Goal: Task Accomplishment & Management: Manage account settings

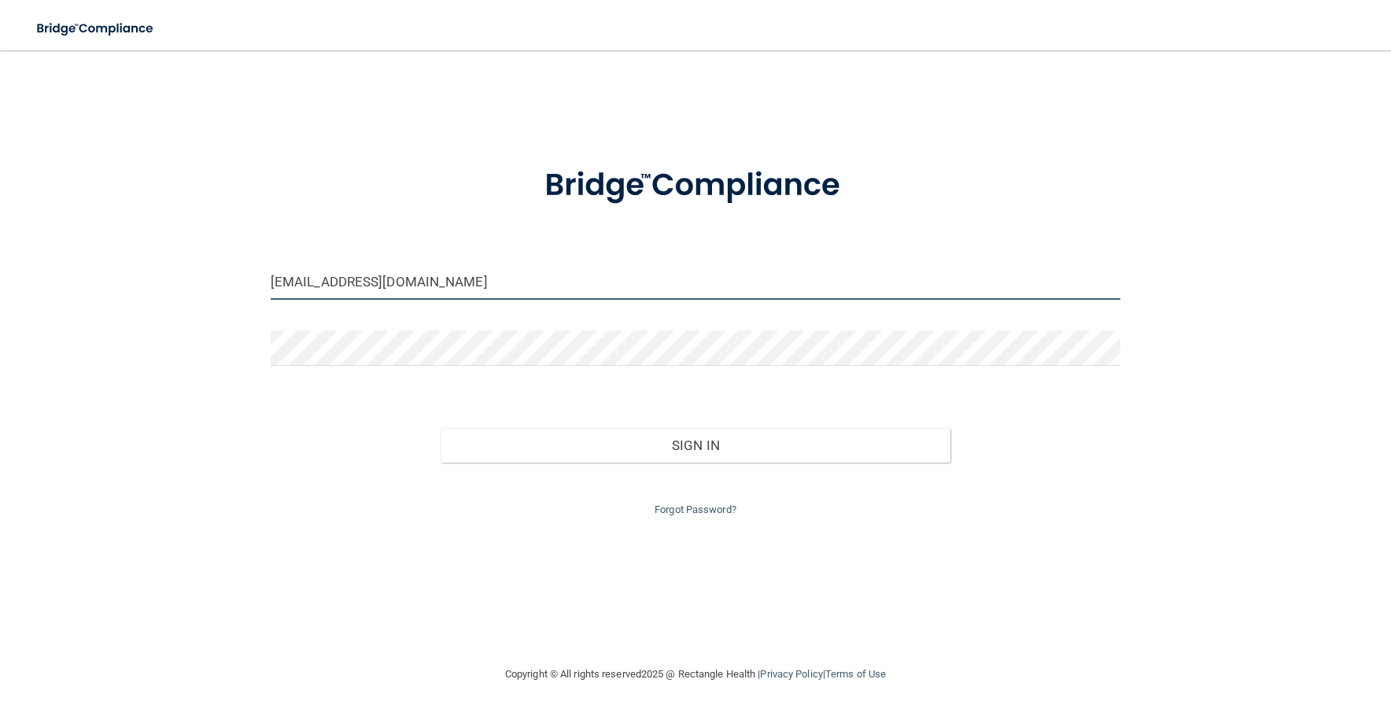
click at [418, 286] on input "[EMAIL_ADDRESS][DOMAIN_NAME]" at bounding box center [696, 281] width 850 height 35
drag, startPoint x: 448, startPoint y: 281, endPoint x: 48, endPoint y: 293, distance: 399.8
click at [48, 293] on div "[EMAIL_ADDRESS][DOMAIN_NAME] Invalid email/password. You don't have permission …" at bounding box center [695, 357] width 1328 height 583
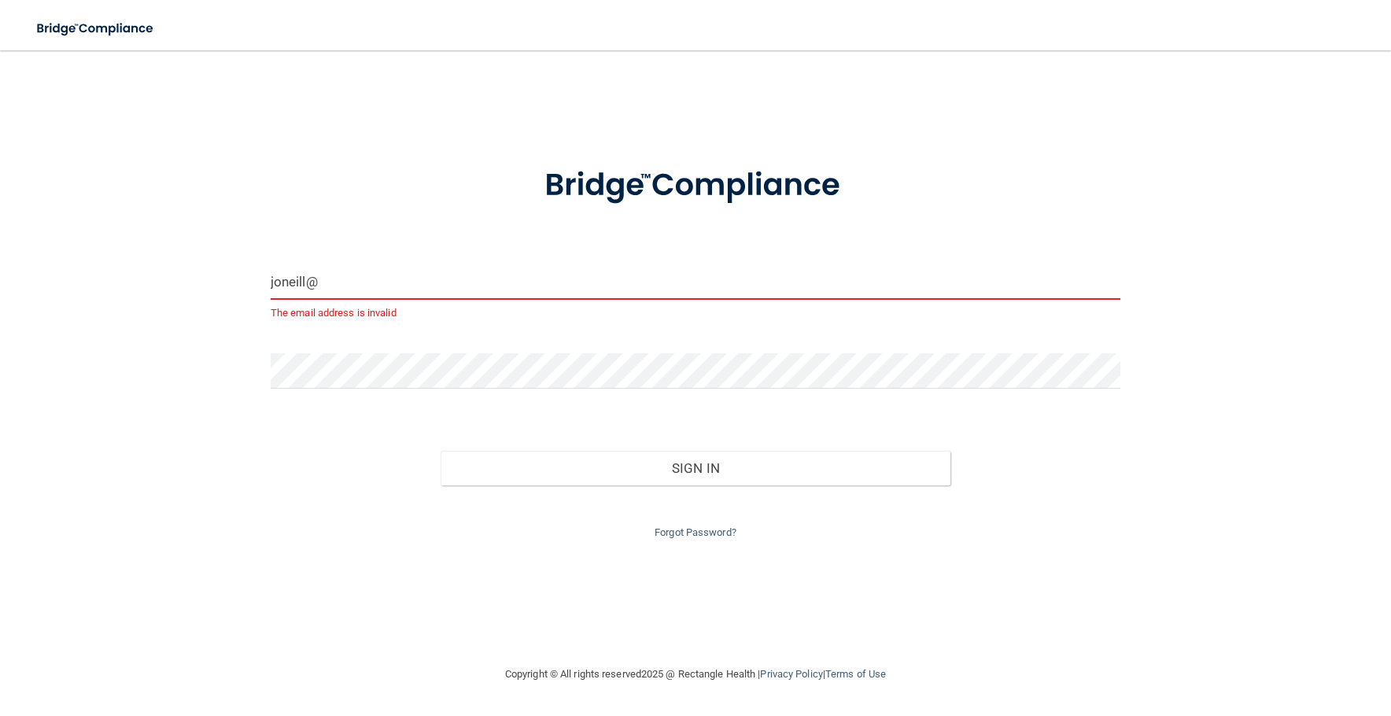
type input "[EMAIL_ADDRESS][DOMAIN_NAME]"
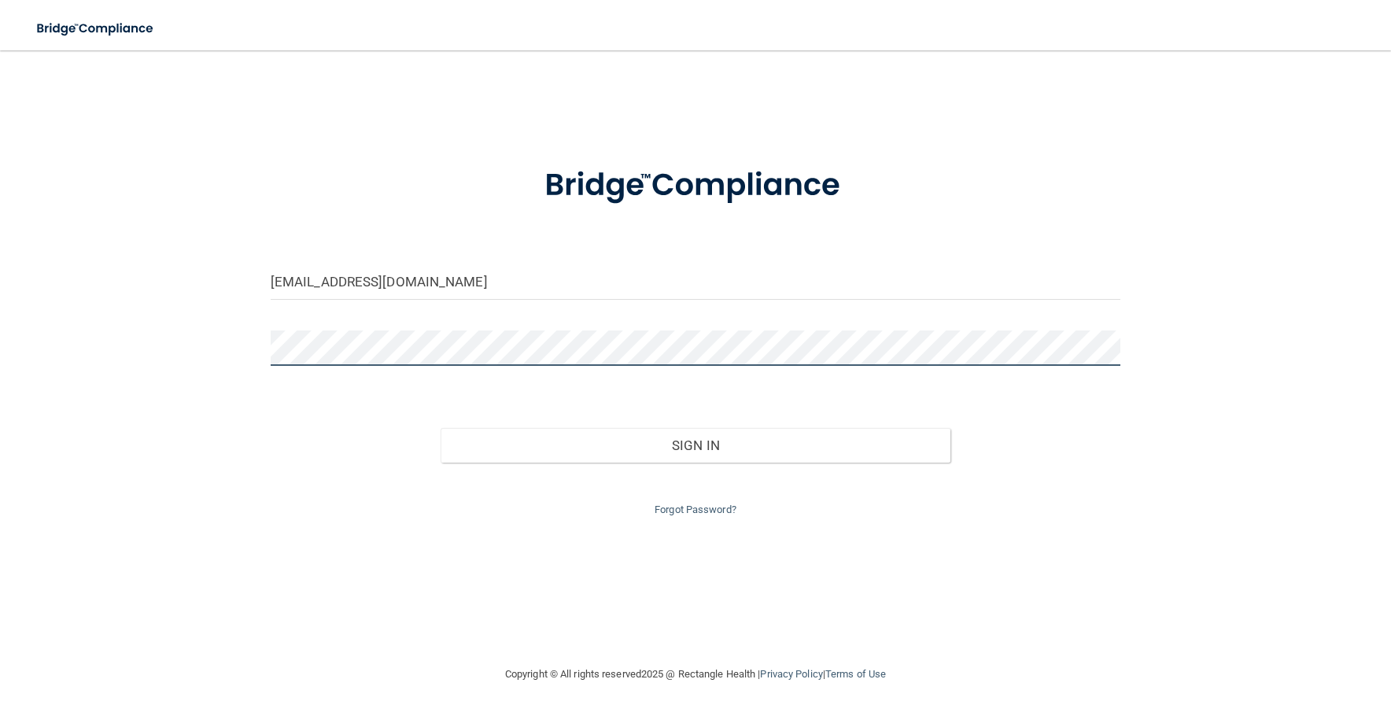
click at [440, 428] on button "Sign In" at bounding box center [695, 445] width 510 height 35
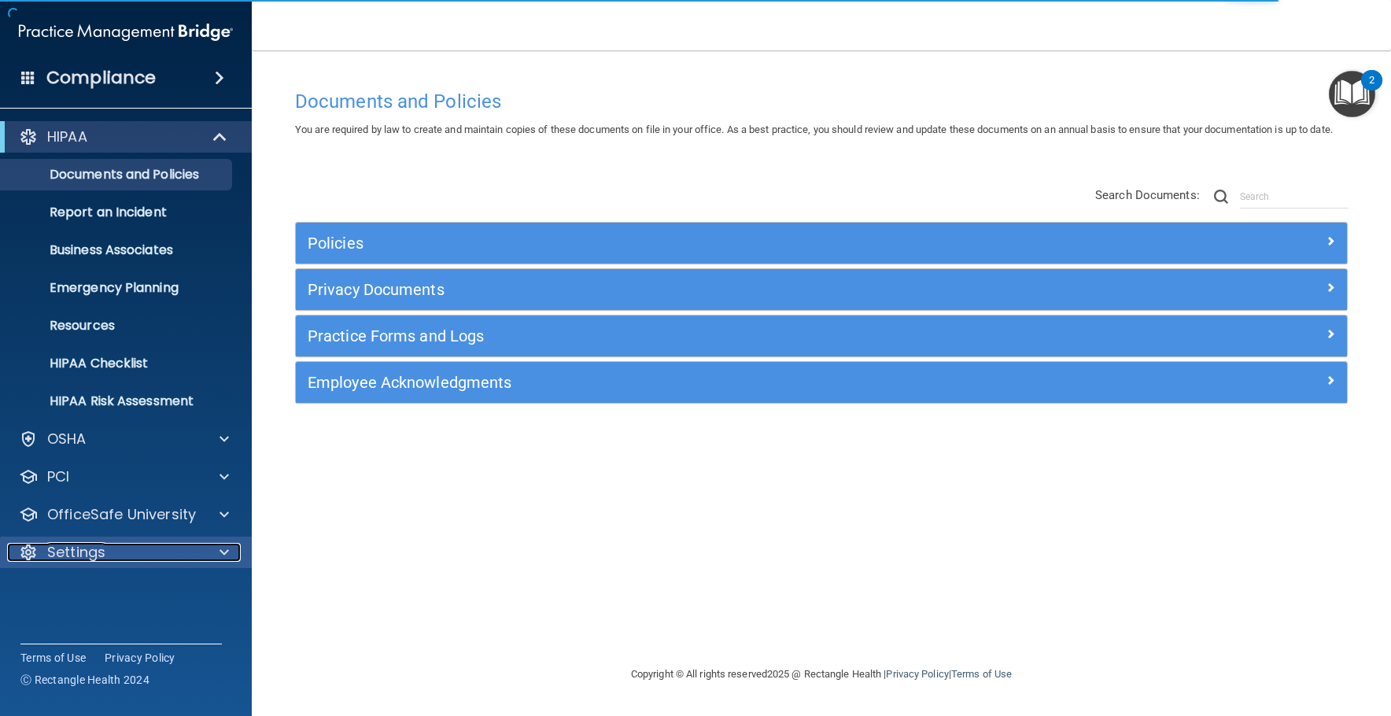
click at [112, 546] on div "Settings" at bounding box center [104, 552] width 195 height 19
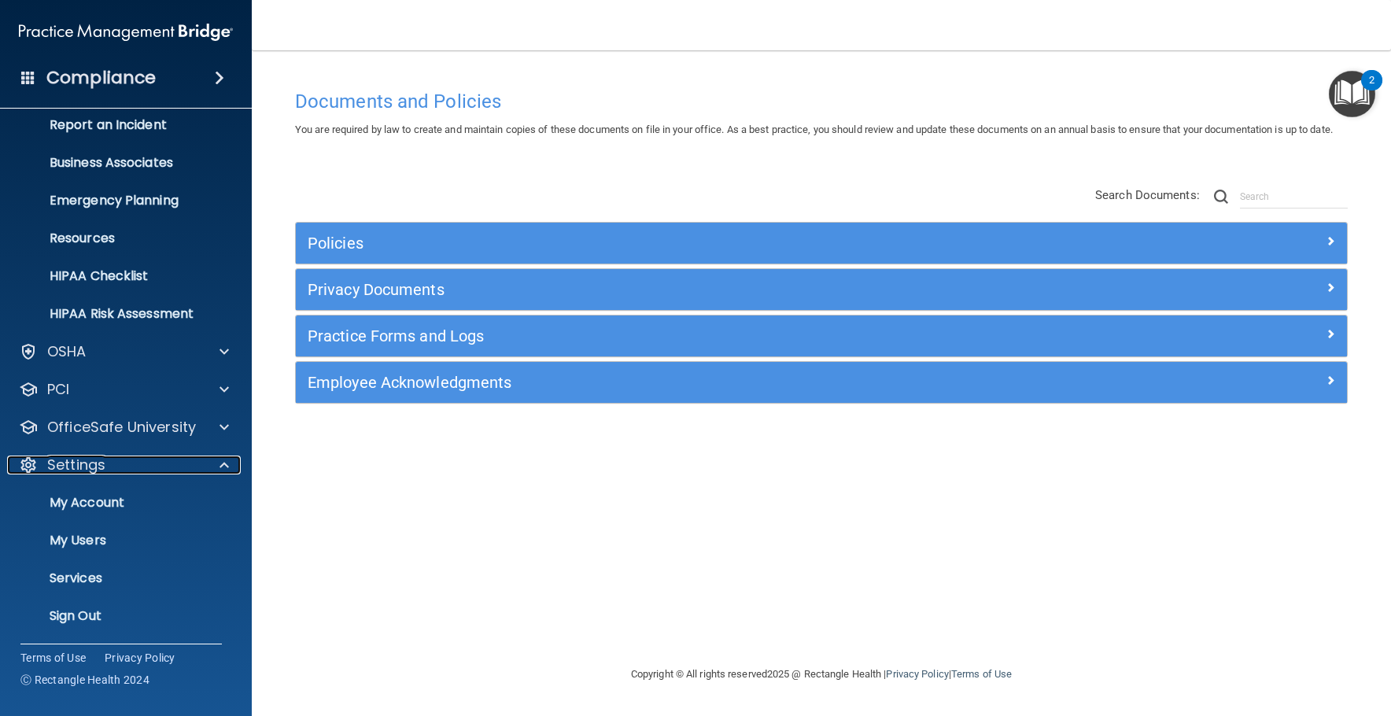
scroll to position [88, 0]
click at [115, 536] on p "My Users" at bounding box center [117, 540] width 215 height 16
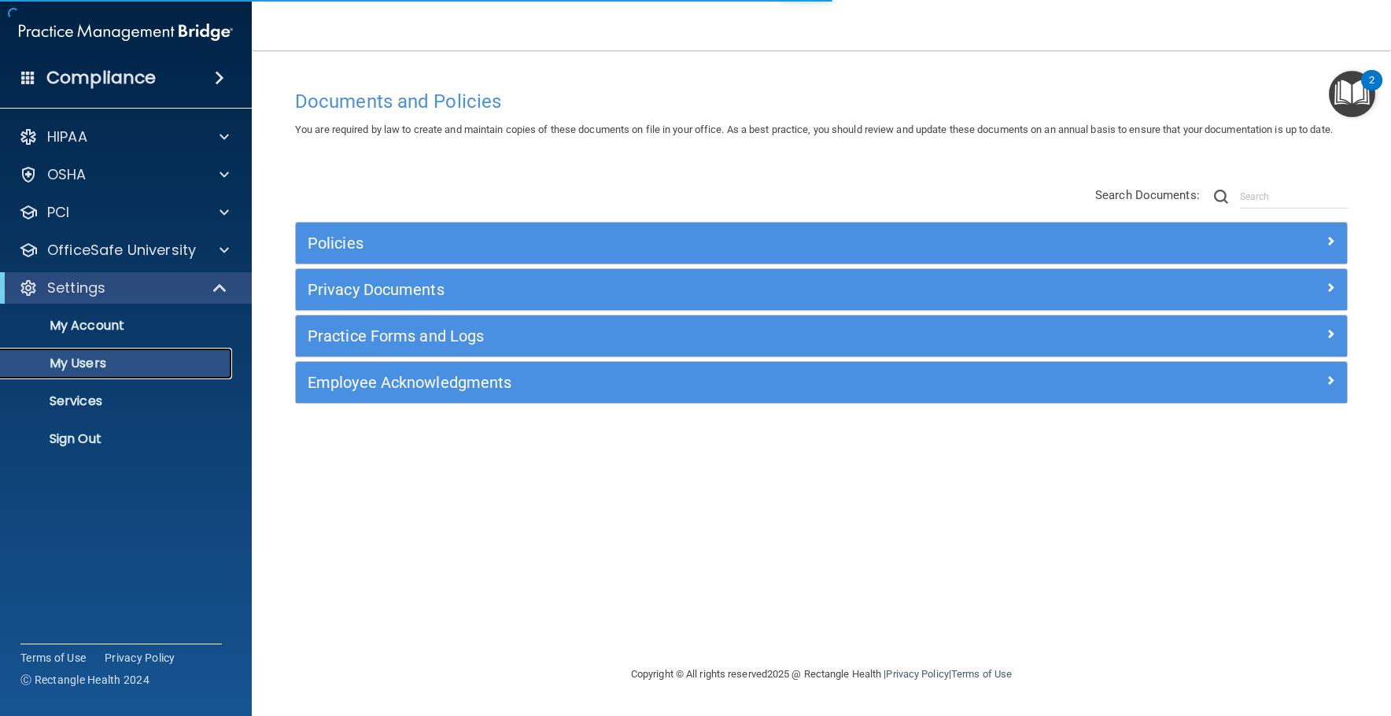
select select "20"
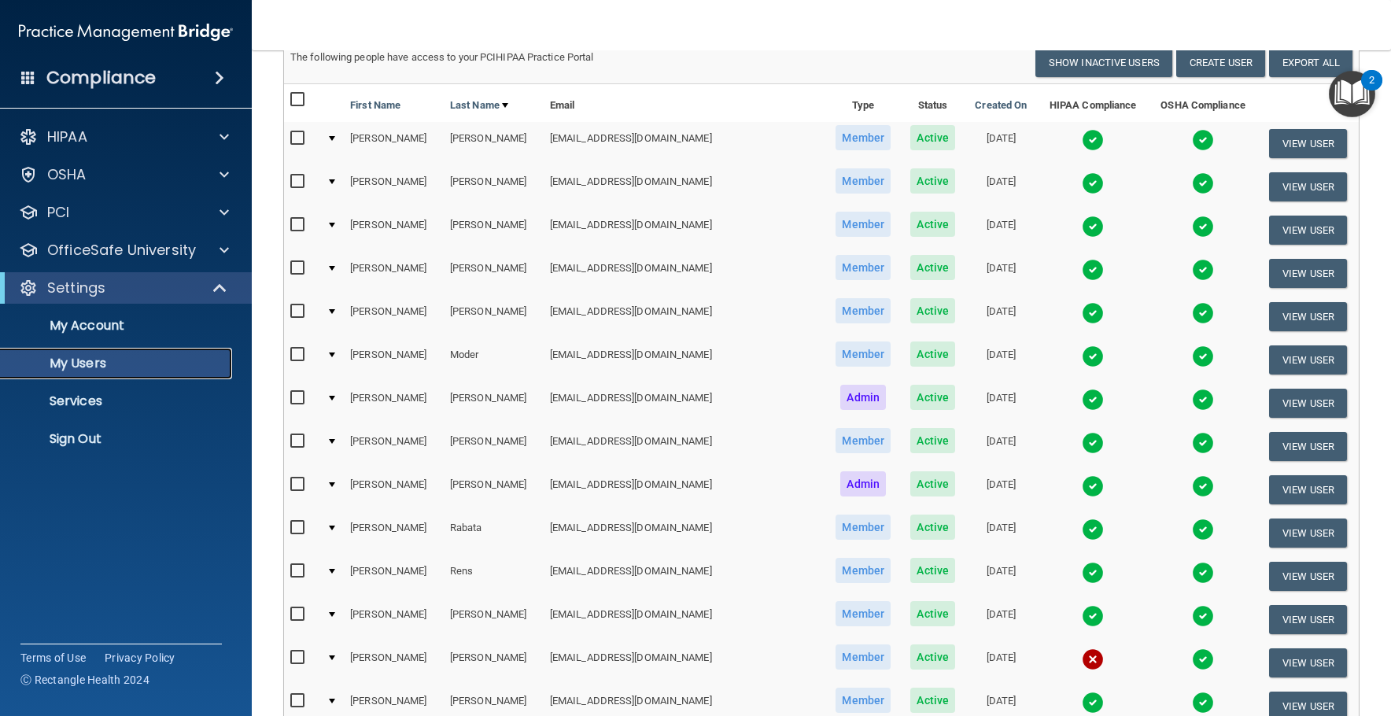
scroll to position [157, 0]
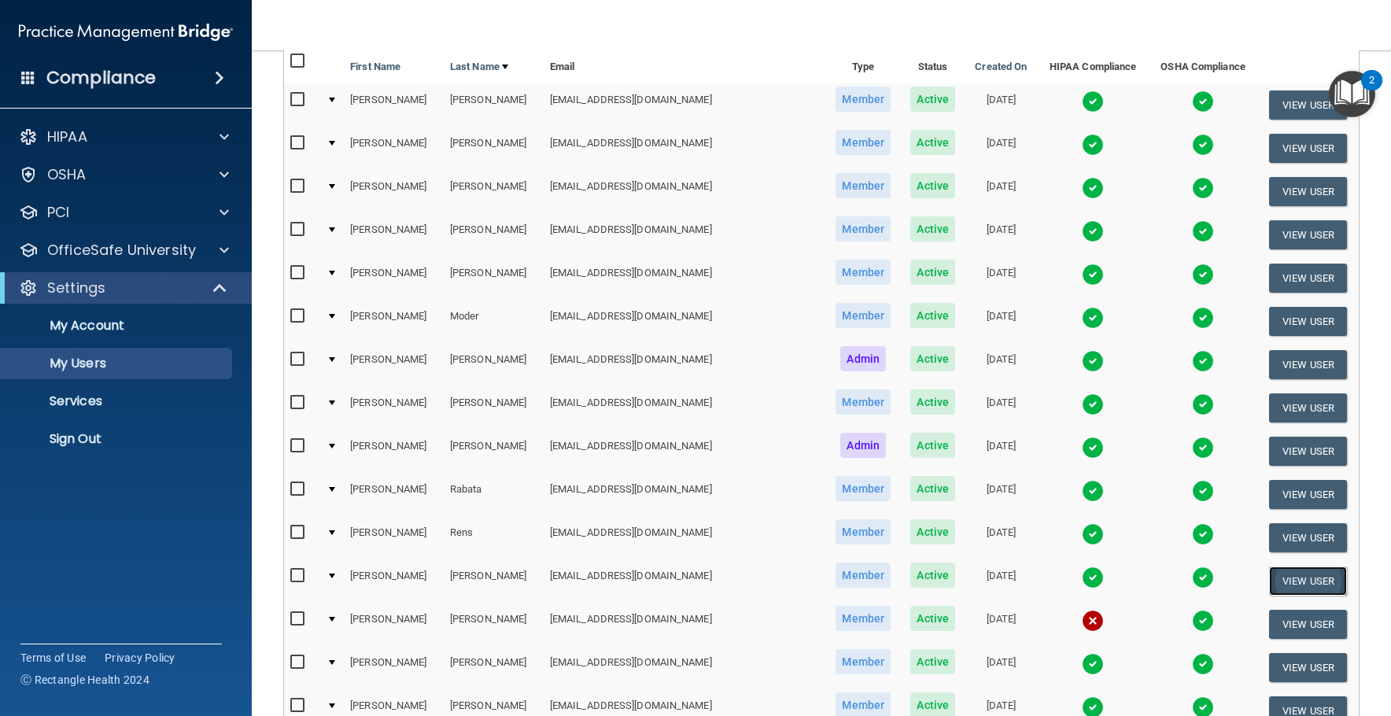
click at [1293, 579] on button "View User" at bounding box center [1308, 580] width 78 height 29
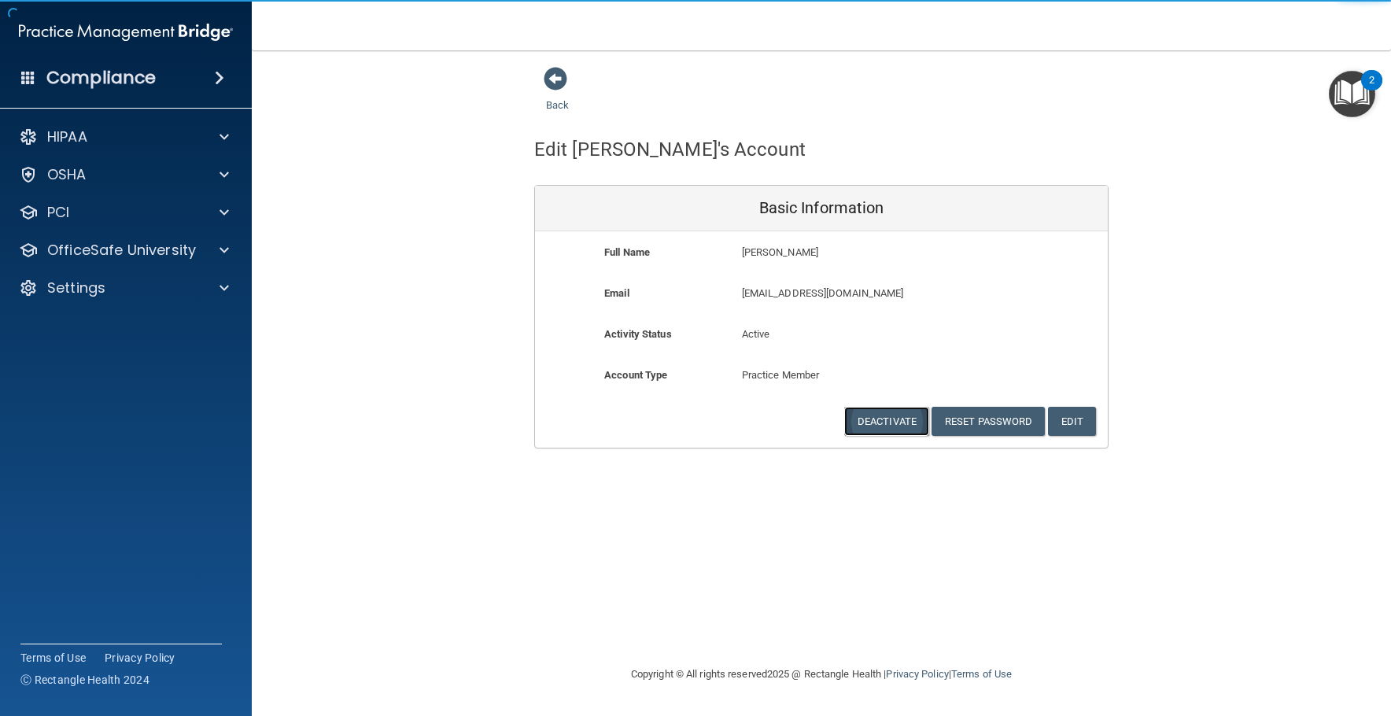
click at [915, 428] on button "Deactivate" at bounding box center [886, 421] width 85 height 29
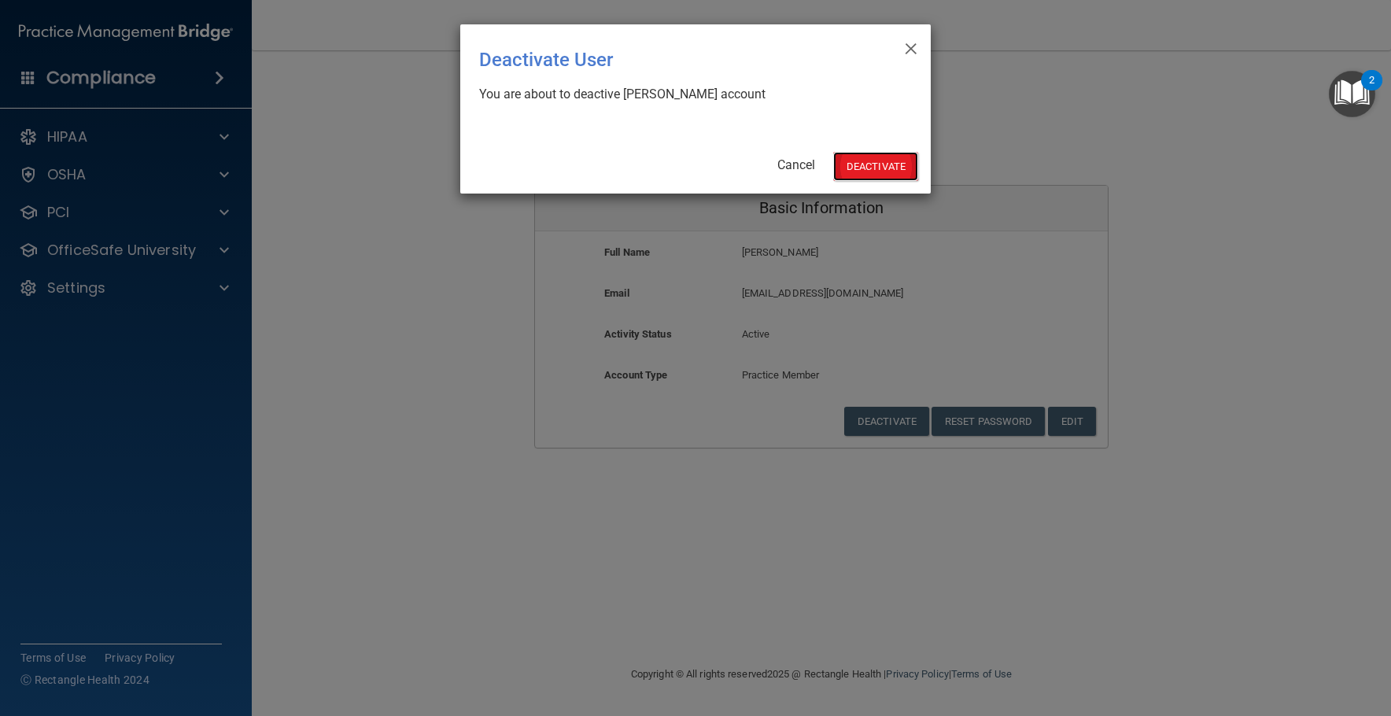
click at [876, 157] on button "Deactivate" at bounding box center [875, 166] width 85 height 29
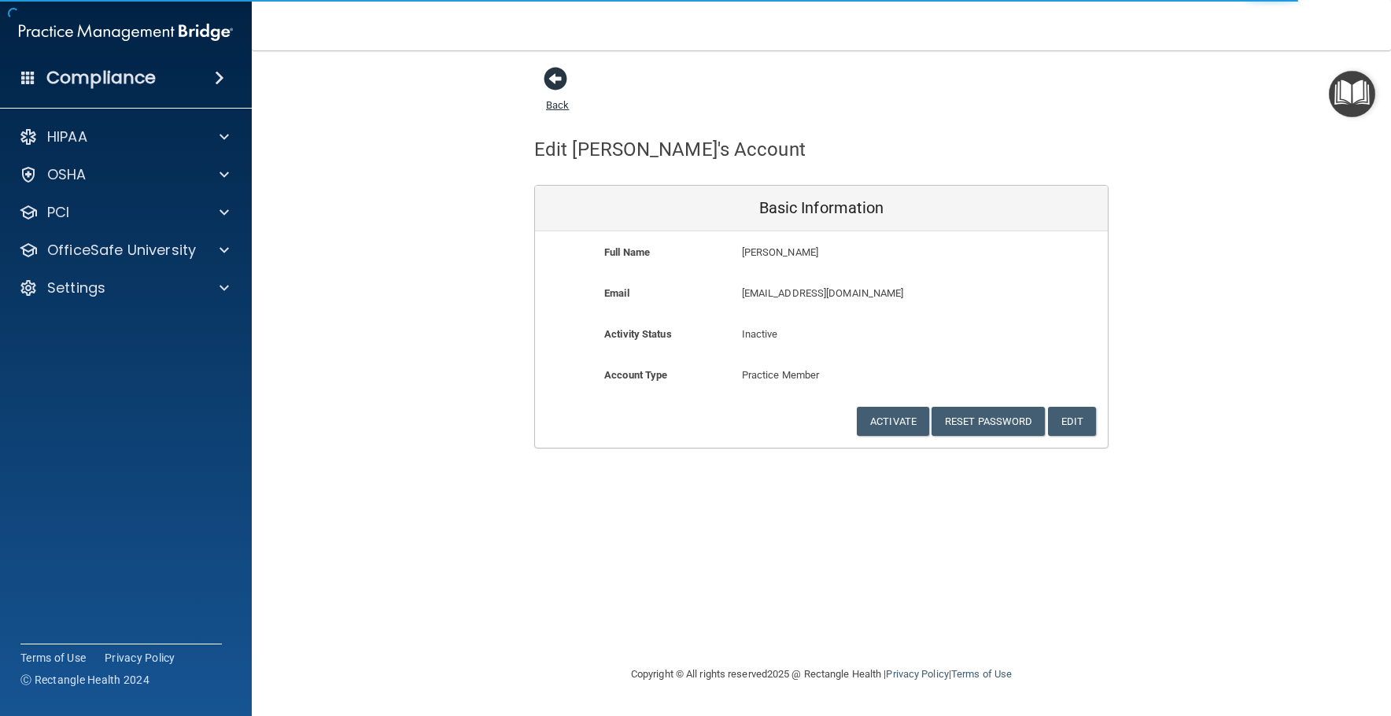
click at [551, 74] on span at bounding box center [556, 79] width 24 height 24
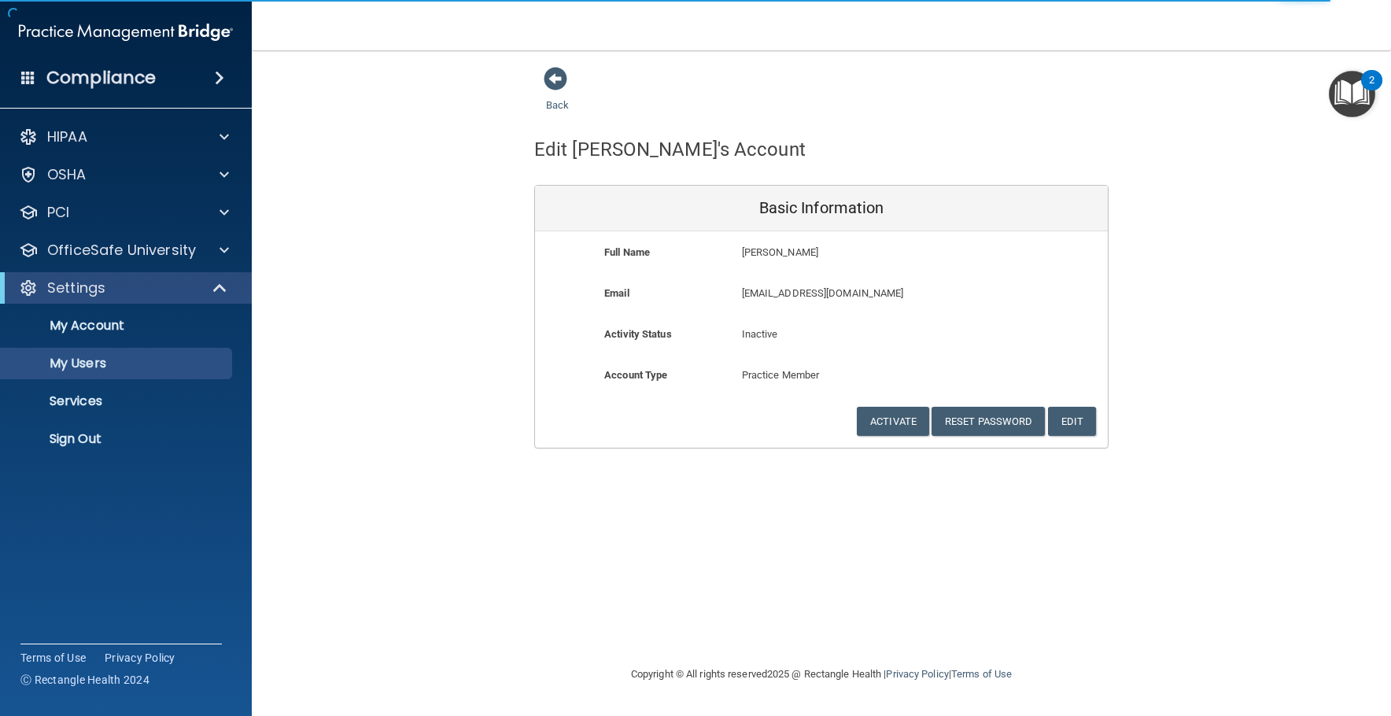
select select "20"
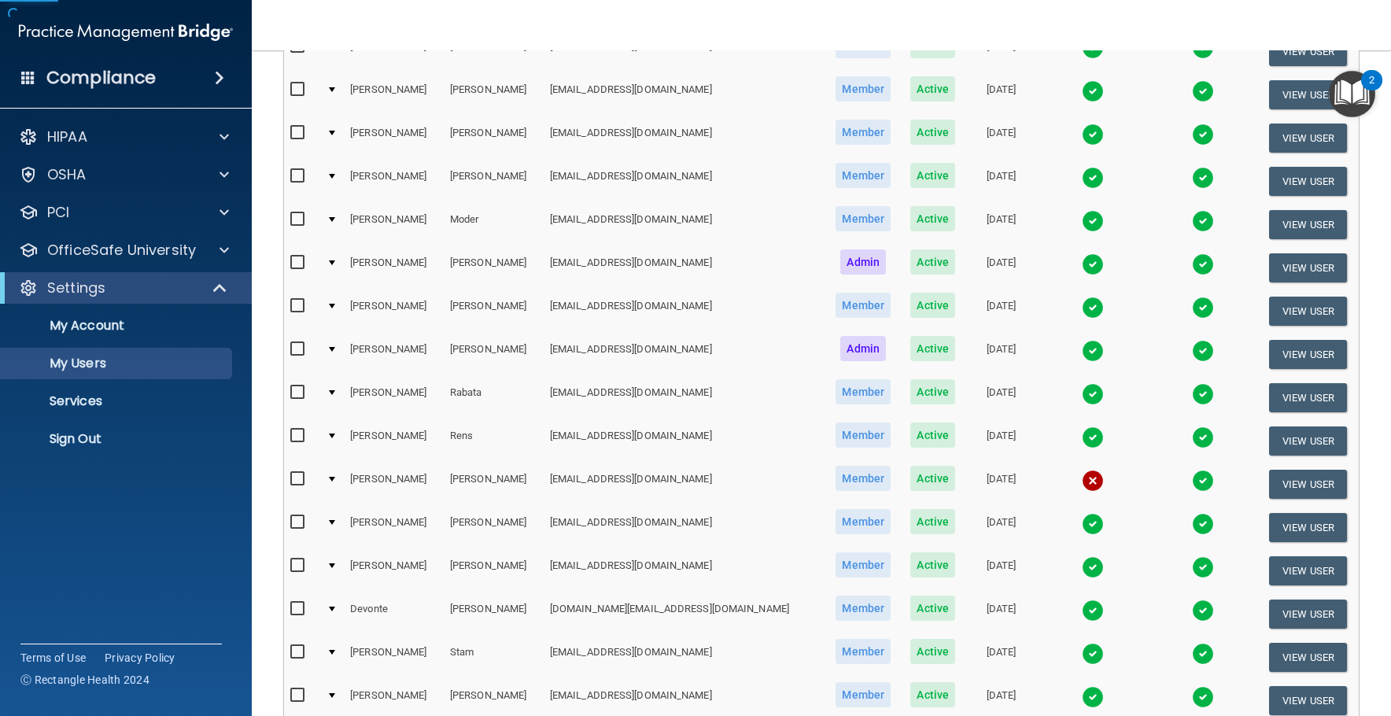
scroll to position [393, 0]
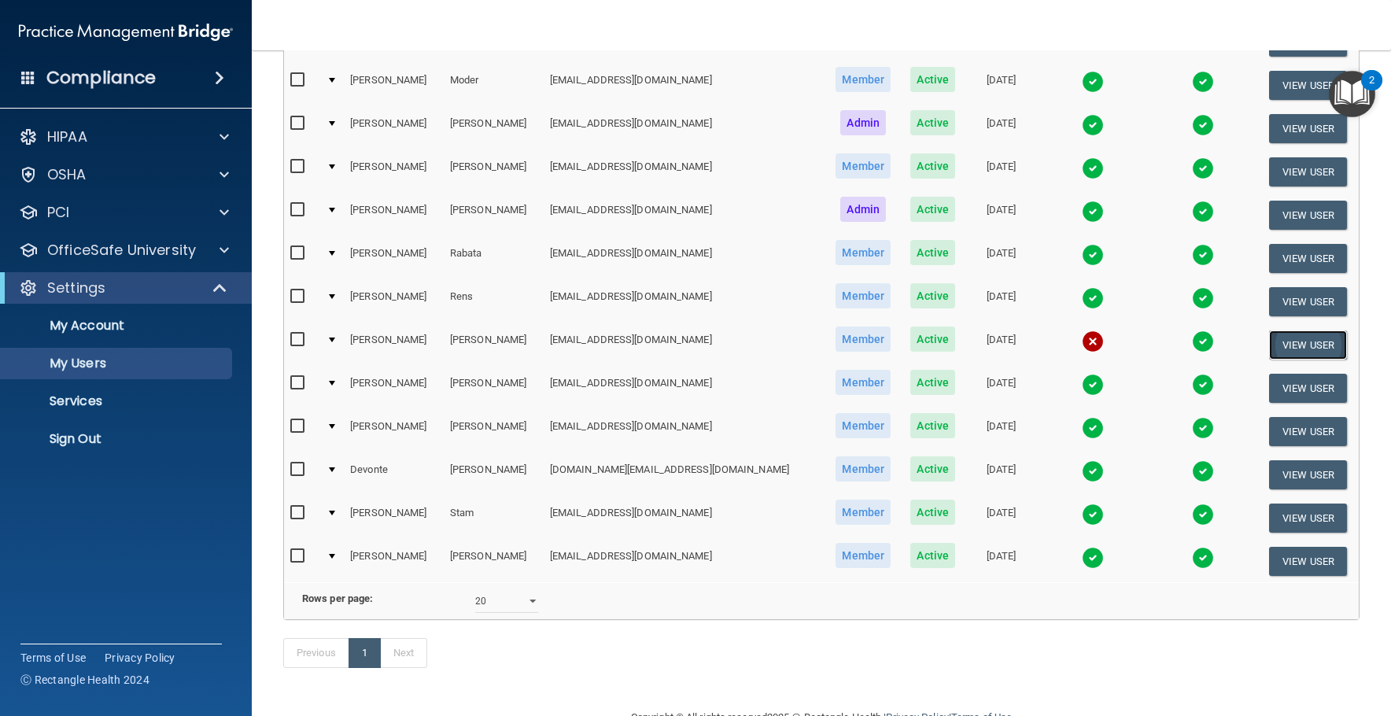
click at [1297, 345] on button "View User" at bounding box center [1308, 344] width 78 height 29
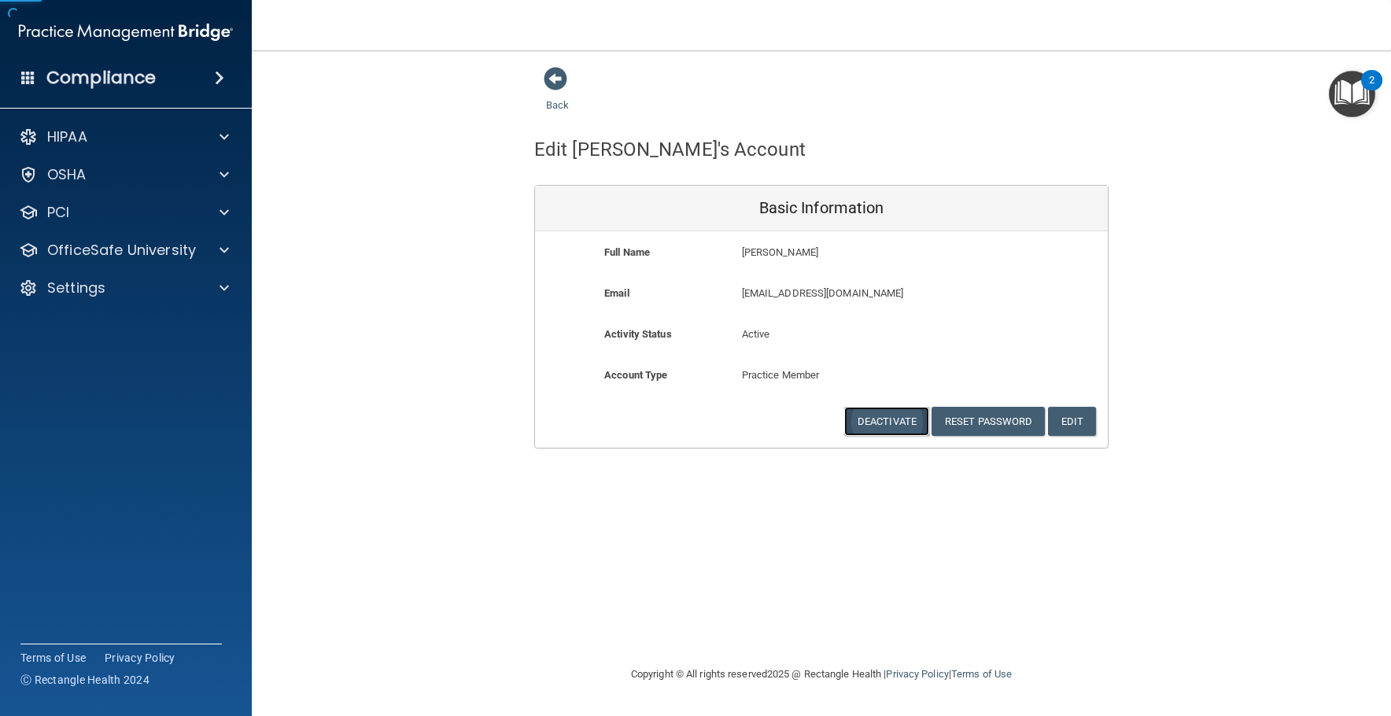
click at [884, 413] on button "Deactivate" at bounding box center [886, 421] width 85 height 29
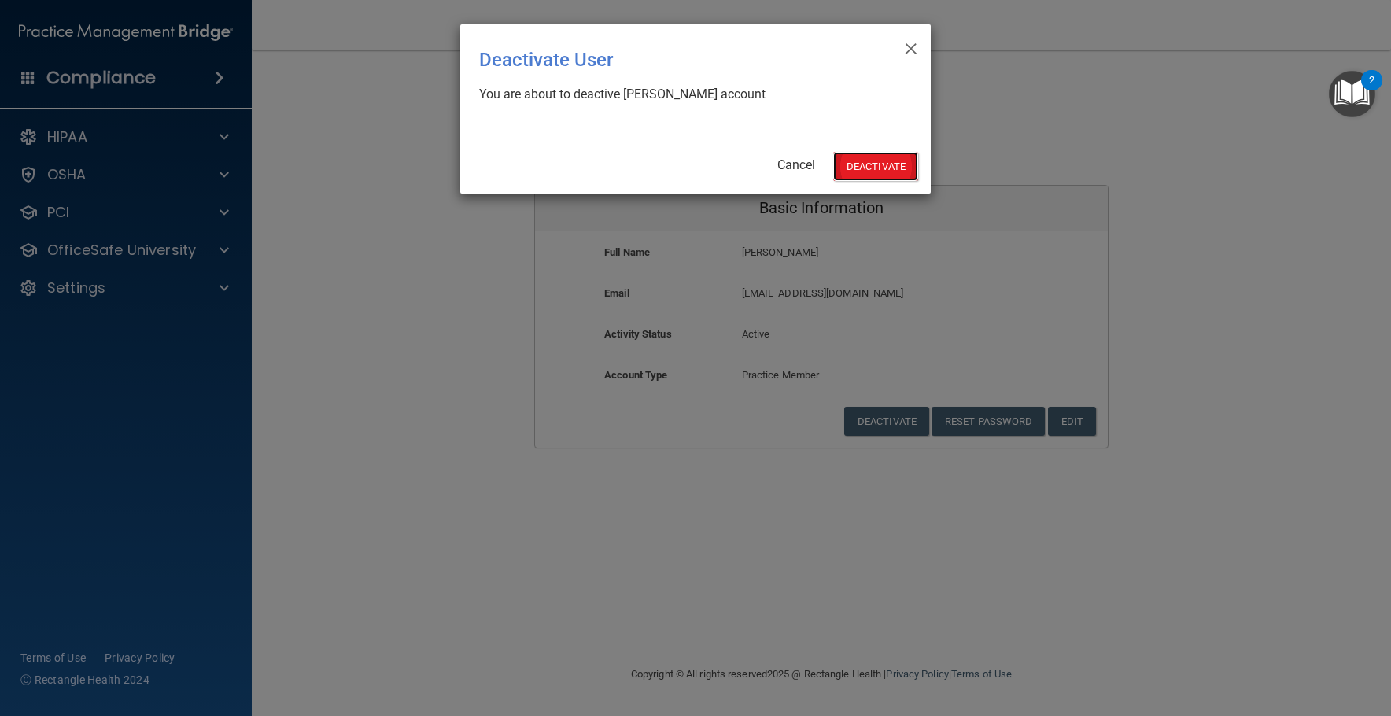
click at [860, 171] on button "Deactivate" at bounding box center [875, 166] width 85 height 29
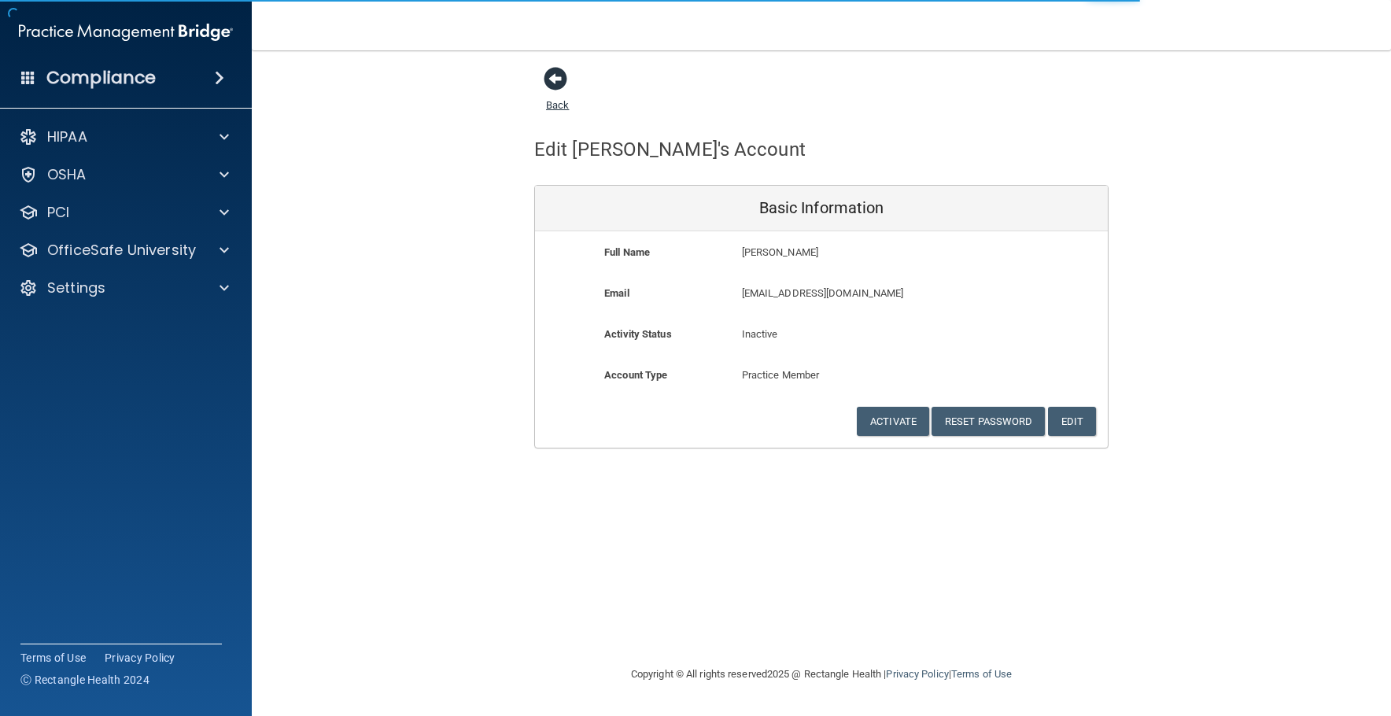
click at [554, 76] on span at bounding box center [556, 79] width 24 height 24
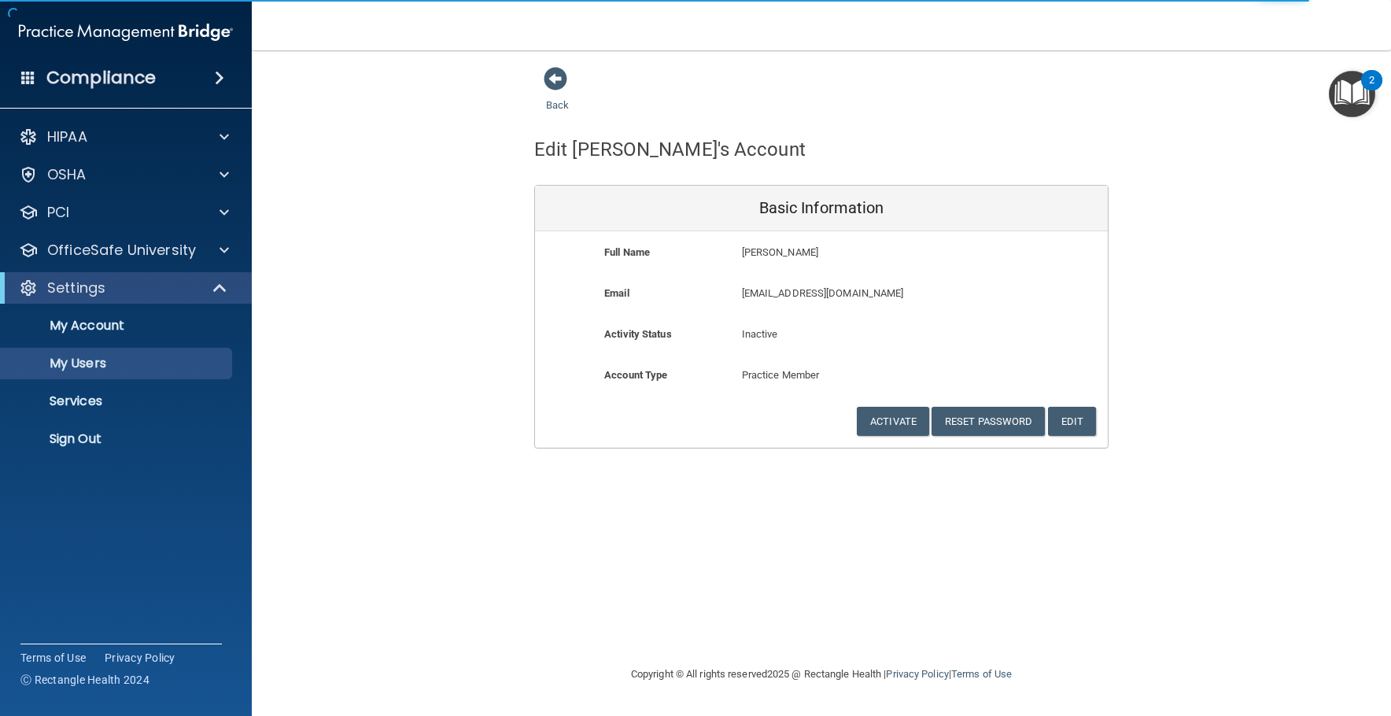
select select "20"
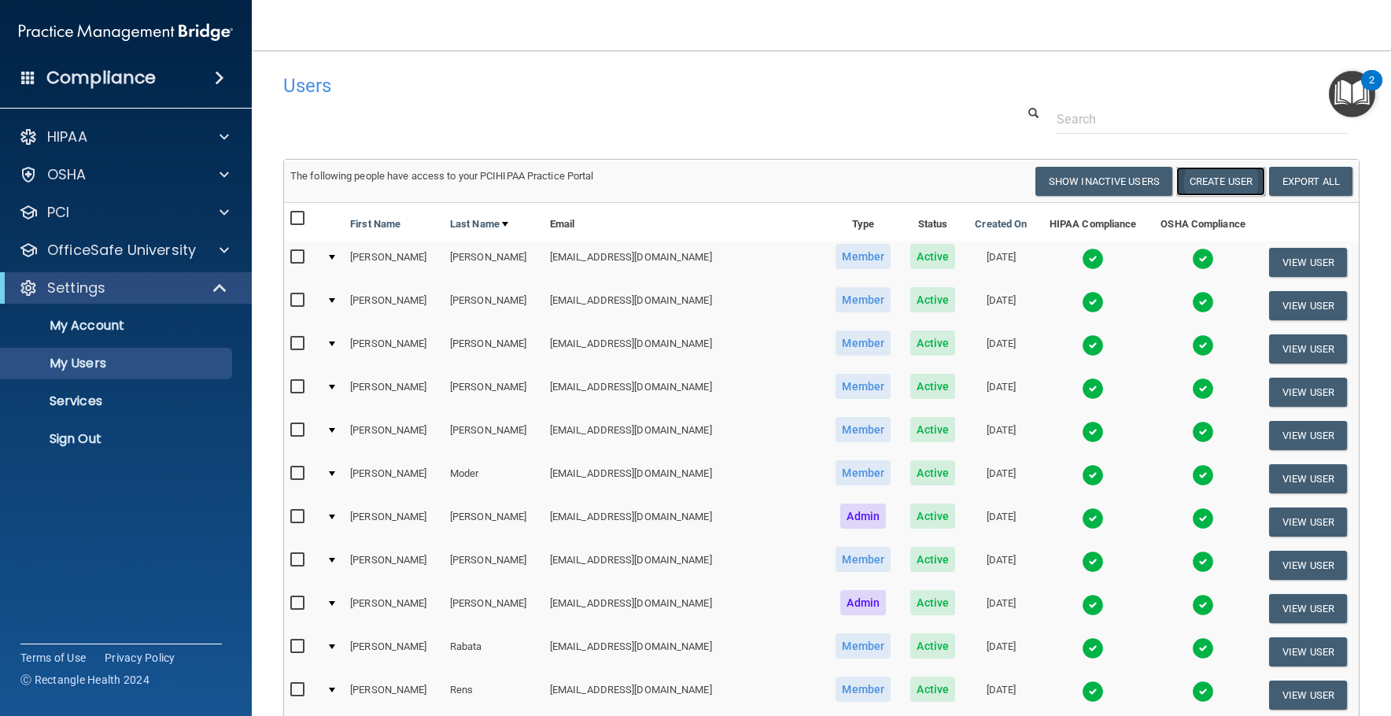
click at [1209, 179] on button "Create User" at bounding box center [1220, 181] width 89 height 29
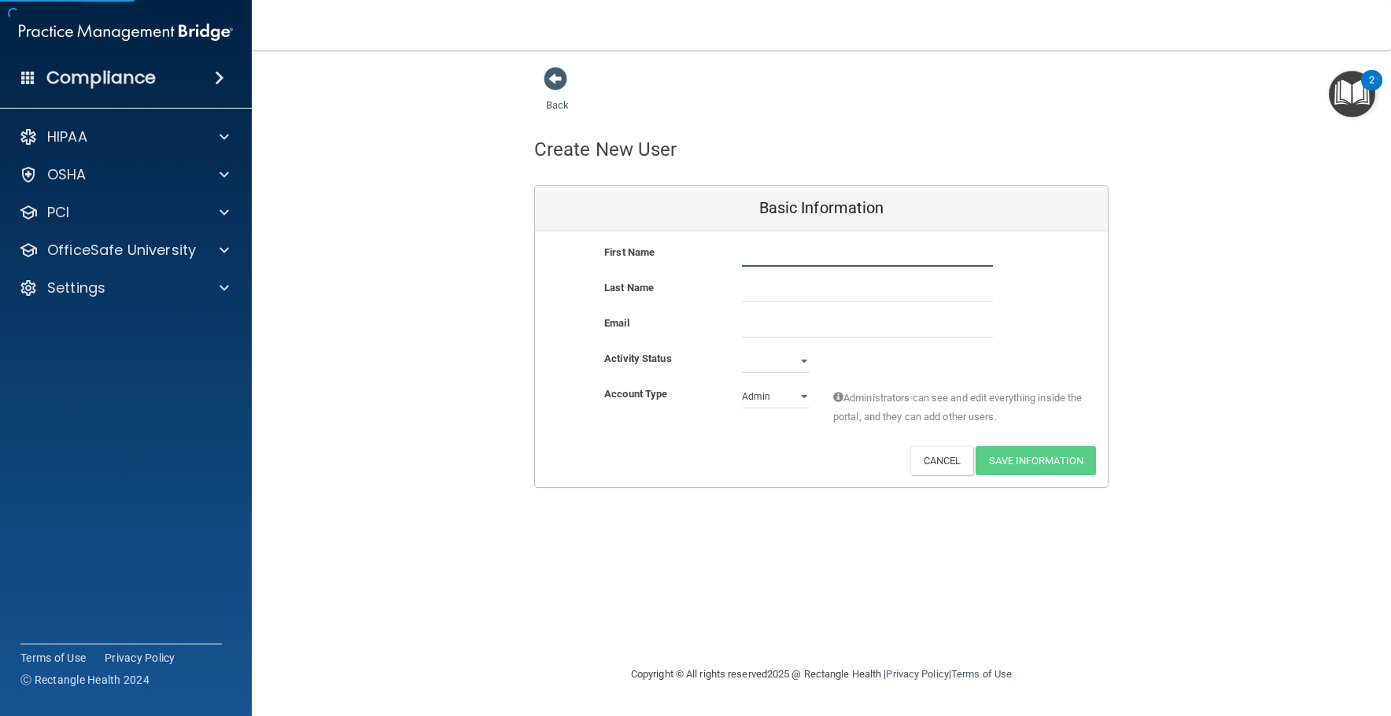
click at [770, 250] on input "text" at bounding box center [867, 255] width 251 height 24
type input "[PERSON_NAME]"
click at [777, 356] on select "Active Inactive" at bounding box center [776, 361] width 68 height 24
select select "active"
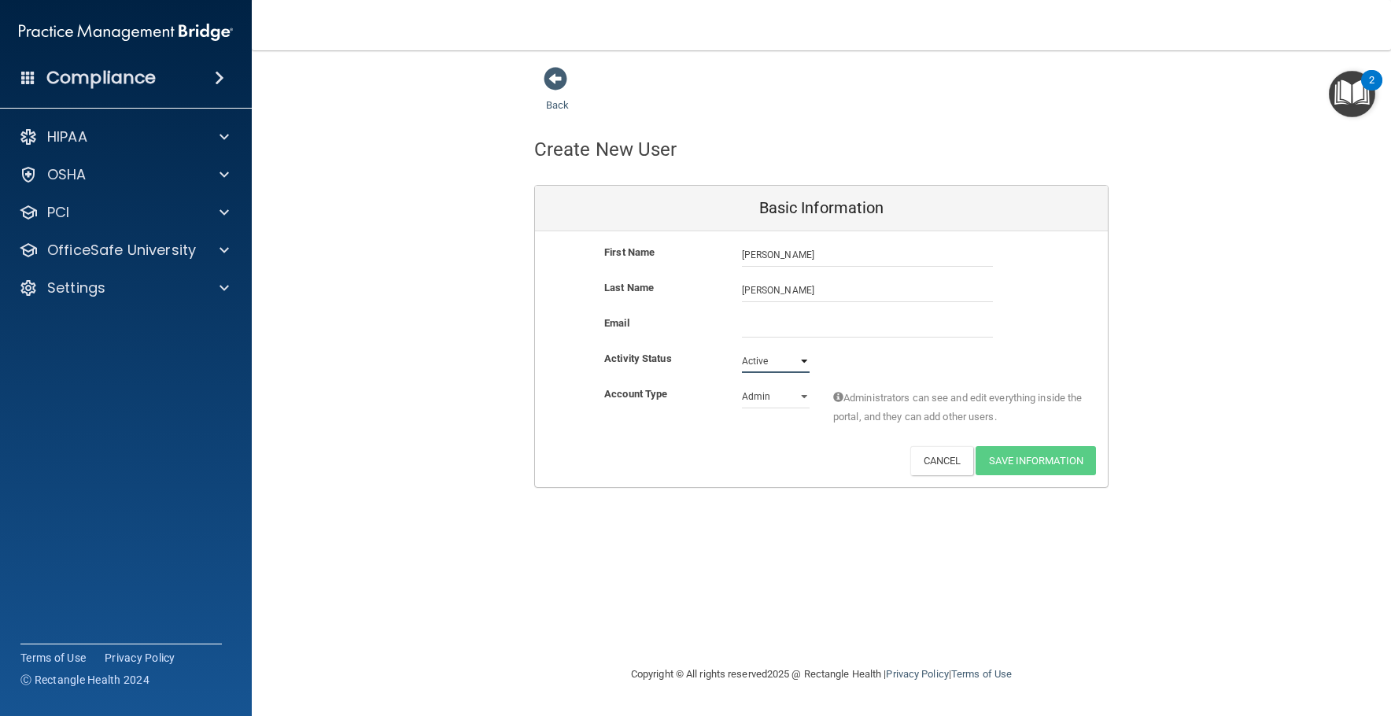
click at [742, 349] on select "Active Inactive" at bounding box center [776, 361] width 68 height 24
click at [768, 404] on select "Admin Member" at bounding box center [776, 397] width 68 height 24
select select "practice_member"
click at [742, 385] on select "Admin Member" at bounding box center [776, 397] width 68 height 24
click at [765, 318] on input "email" at bounding box center [867, 326] width 251 height 24
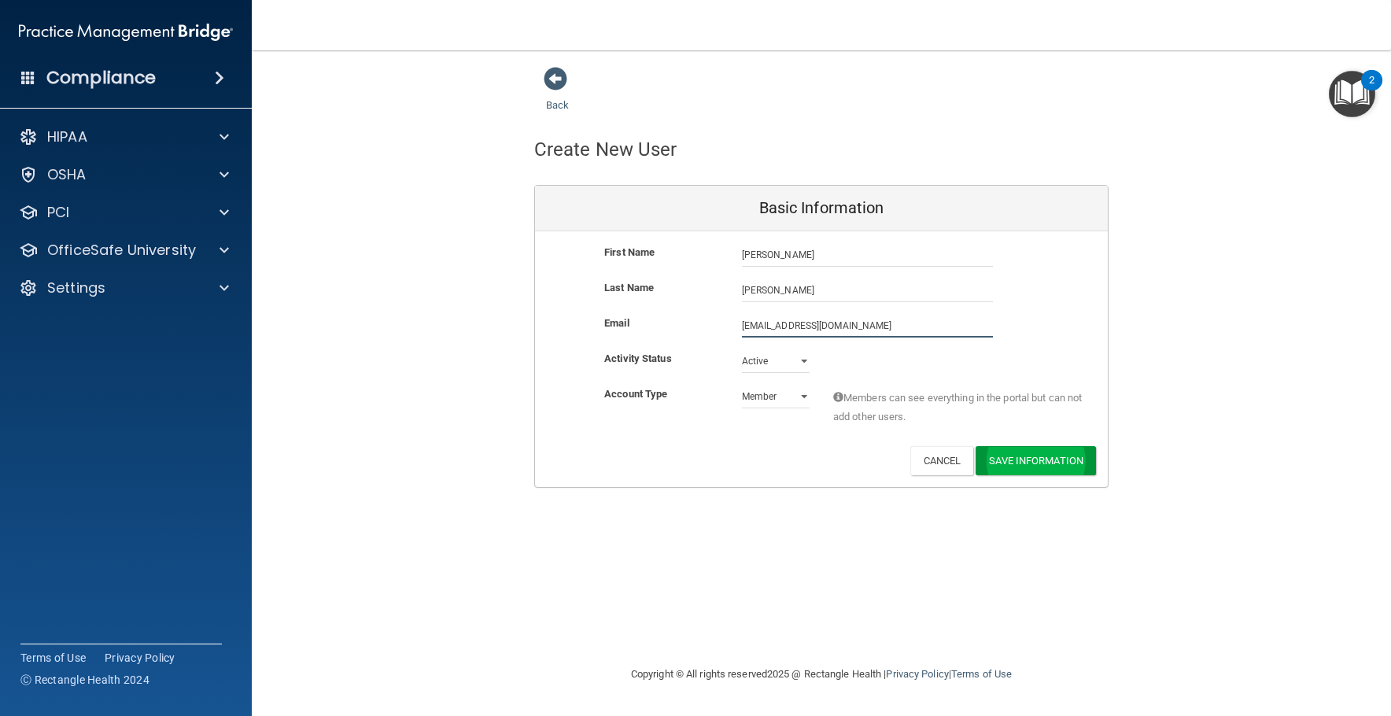
type input "[EMAIL_ADDRESS][DOMAIN_NAME]"
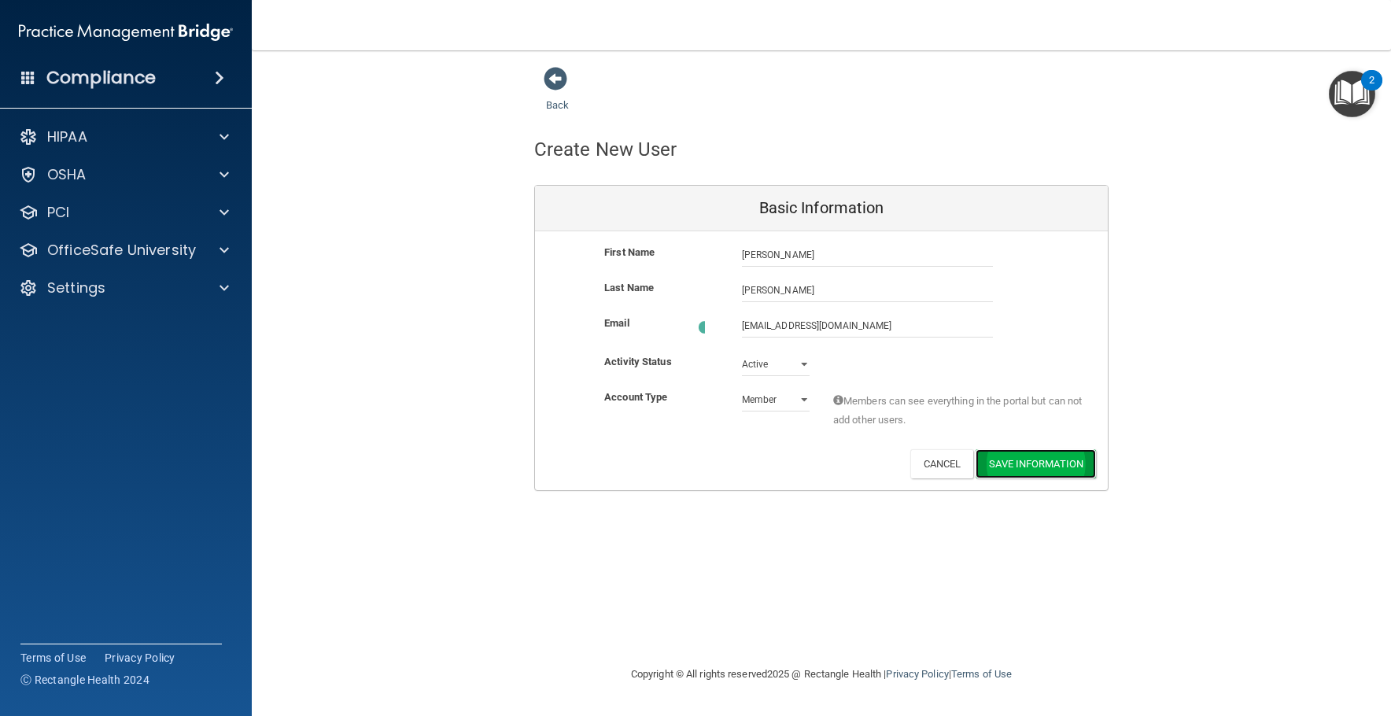
click at [1016, 456] on button "Save Information" at bounding box center [1035, 463] width 120 height 29
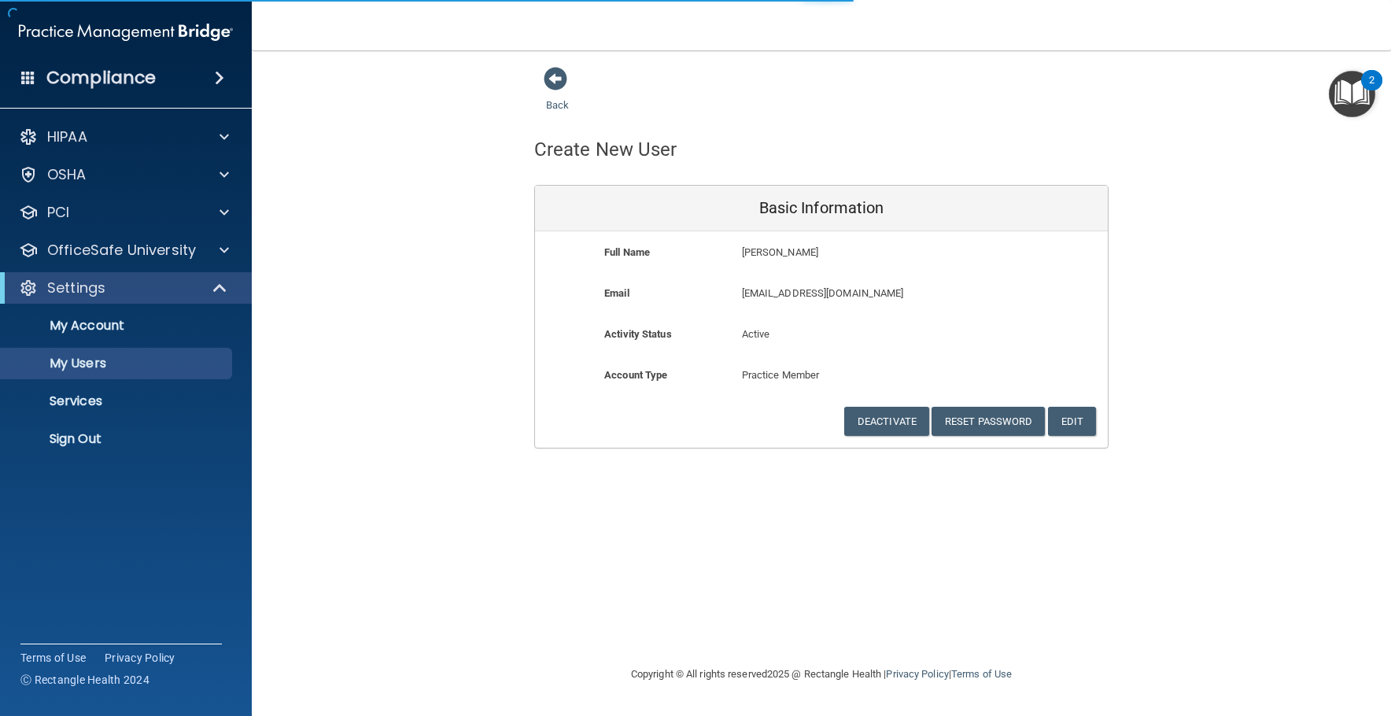
select select "20"
